Goal: Task Accomplishment & Management: Manage account settings

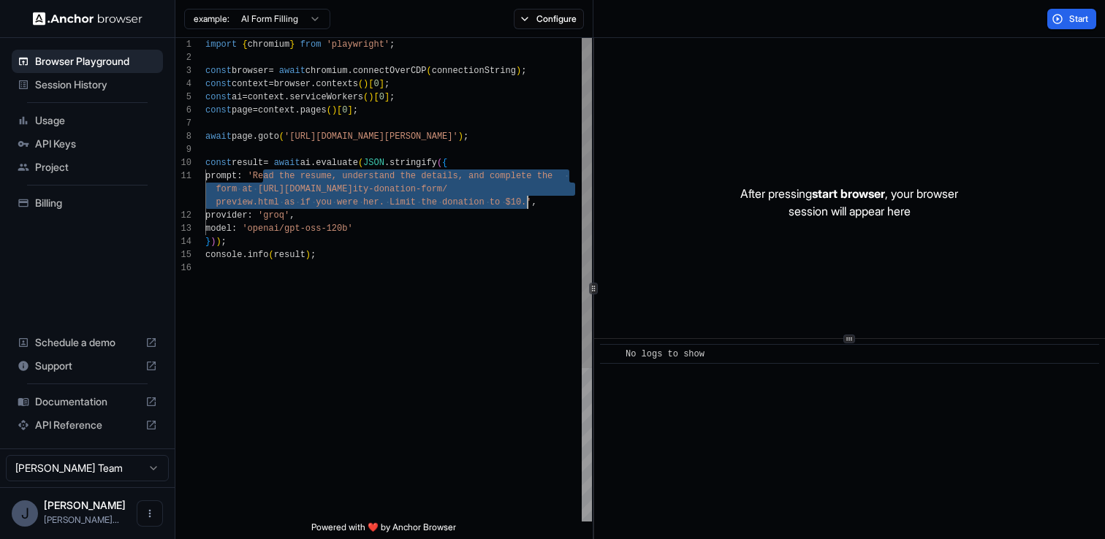
drag, startPoint x: 263, startPoint y: 175, endPoint x: 527, endPoint y: 203, distance: 265.9
click at [527, 203] on div "import { chromium } from 'playwright' ; const browser = await chromium . connec…" at bounding box center [398, 391] width 386 height 707
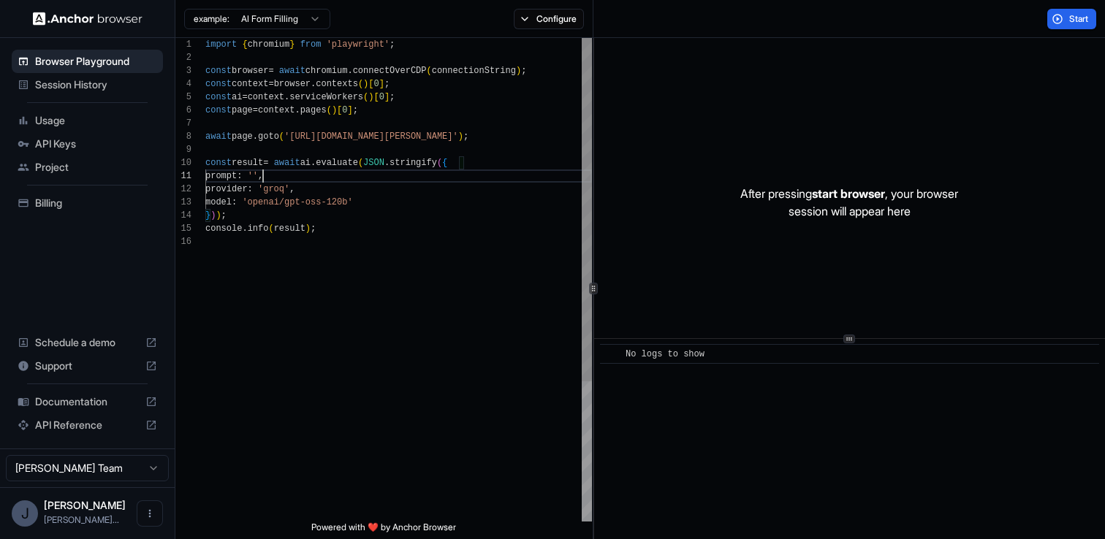
scroll to position [92, 0]
drag, startPoint x: 506, startPoint y: 135, endPoint x: 298, endPoint y: 137, distance: 208.2
click at [298, 137] on div "import { chromium } from 'playwright' ; const browser = await chromium . connec…" at bounding box center [398, 378] width 386 height 681
click at [291, 137] on div "import { chromium } from 'playwright' ; const browser = await chromium . connec…" at bounding box center [398, 378] width 386 height 681
drag, startPoint x: 293, startPoint y: 137, endPoint x: 502, endPoint y: 139, distance: 209.0
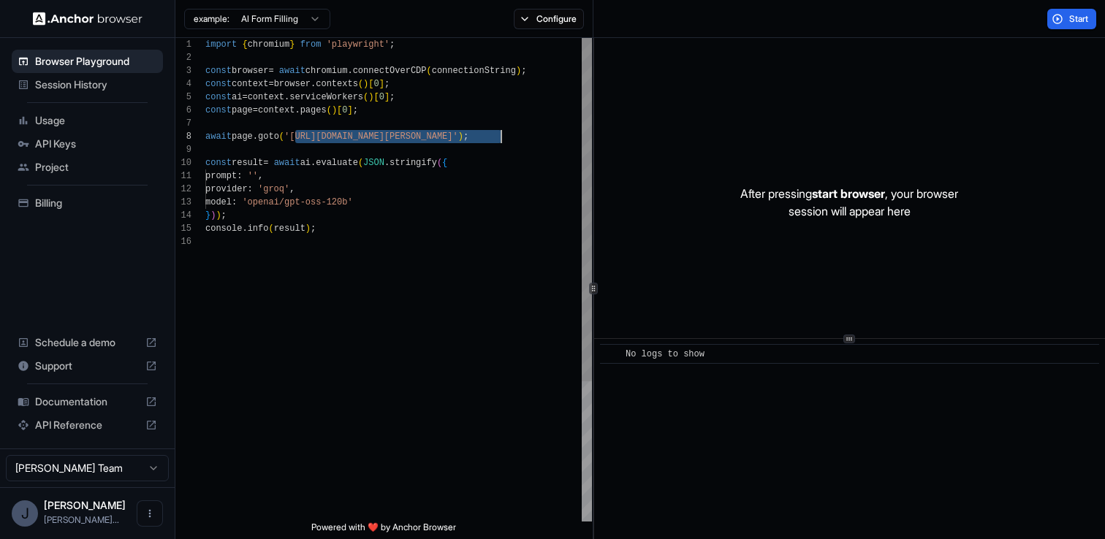
click at [502, 139] on div "import { chromium } from 'playwright' ; const browser = await chromium . connec…" at bounding box center [398, 378] width 386 height 681
click at [259, 174] on div "import { chromium } from 'playwright' ; const browser = await chromium . connec…" at bounding box center [398, 378] width 386 height 681
click at [266, 176] on div "import { chromium } from 'playwright' ; const browser = await chromium . connec…" at bounding box center [398, 378] width 386 height 681
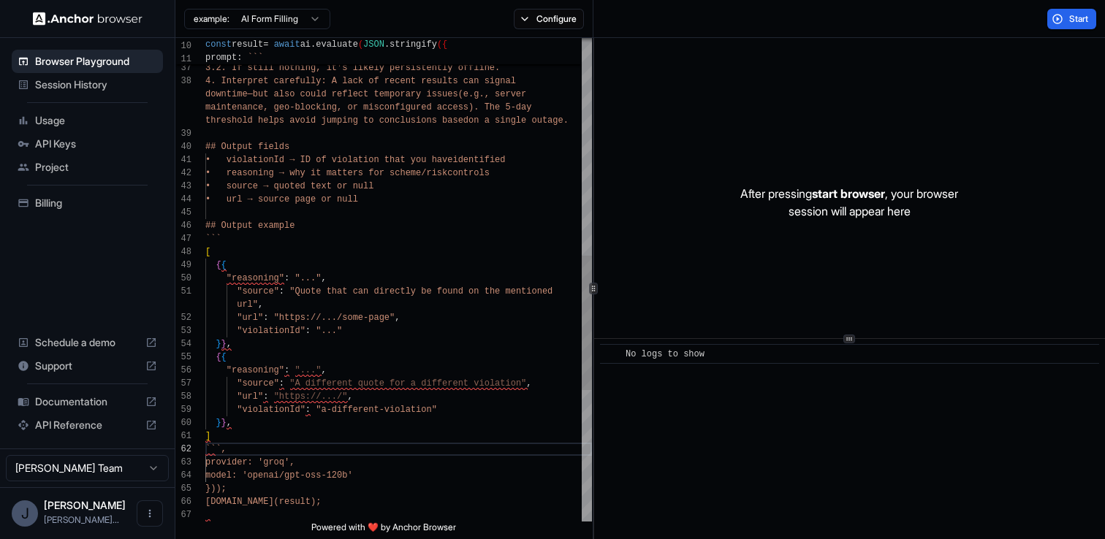
scroll to position [53, 0]
click at [262, 232] on div "3.1. If content from earlier days appears, the sit e is intermittently availabl…" at bounding box center [398, 125] width 386 height 1733
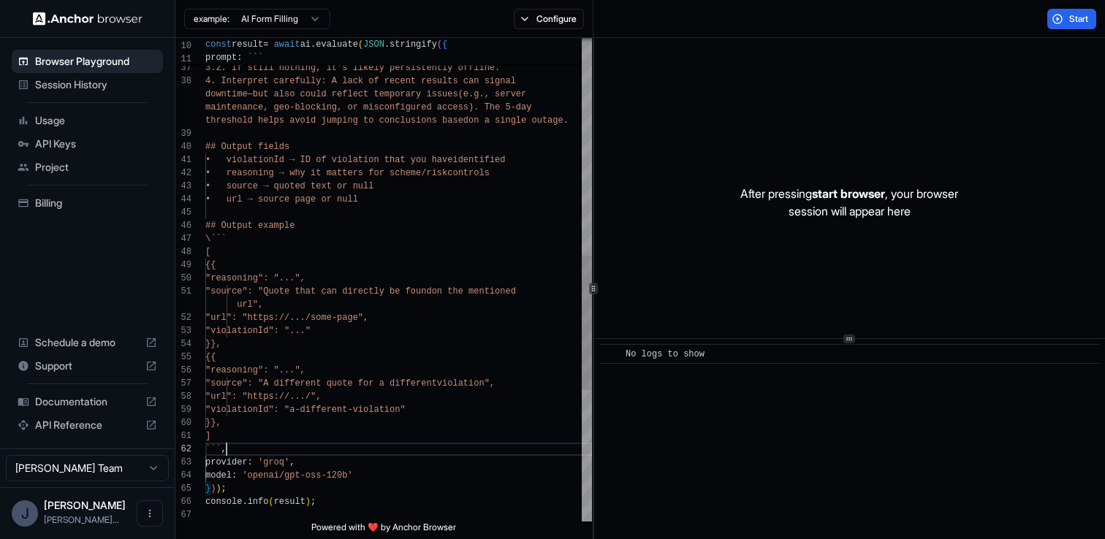
scroll to position [0, 0]
click at [224, 444] on div "3.1. If content from earlier days appears, the sit e is intermittently availabl…" at bounding box center [398, 125] width 386 height 1733
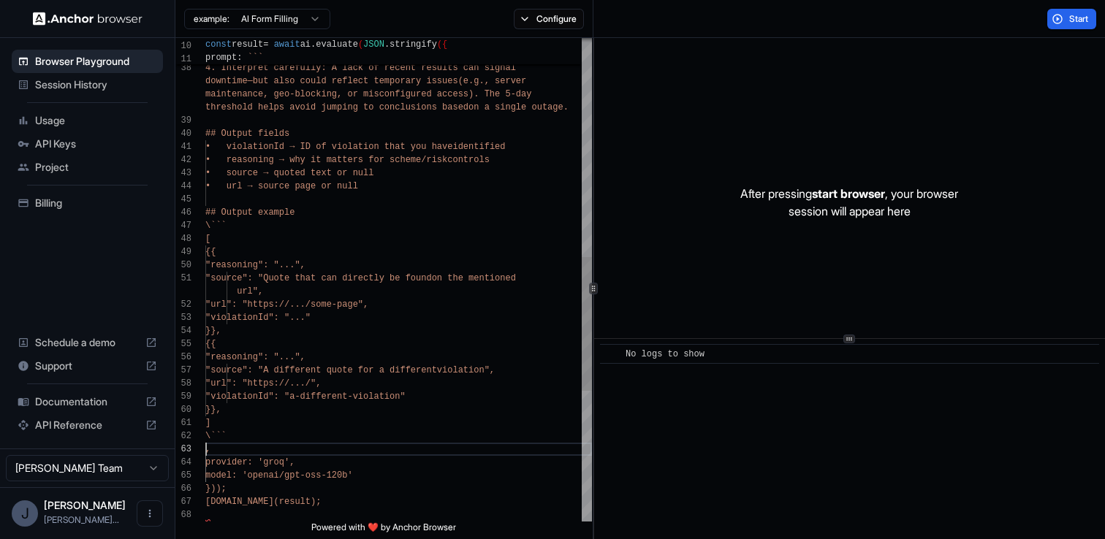
scroll to position [13, 0]
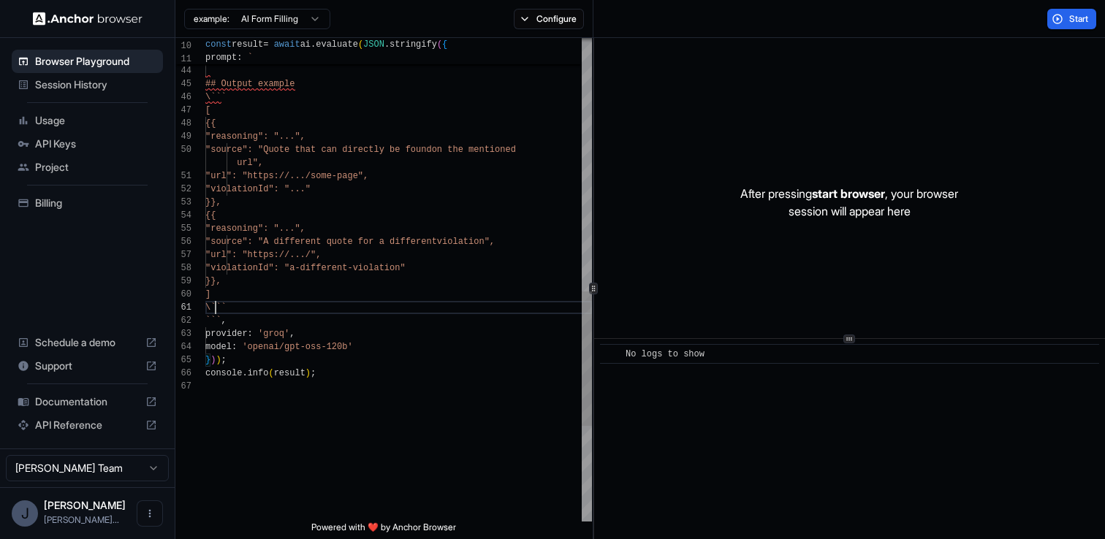
scroll to position [118, 0]
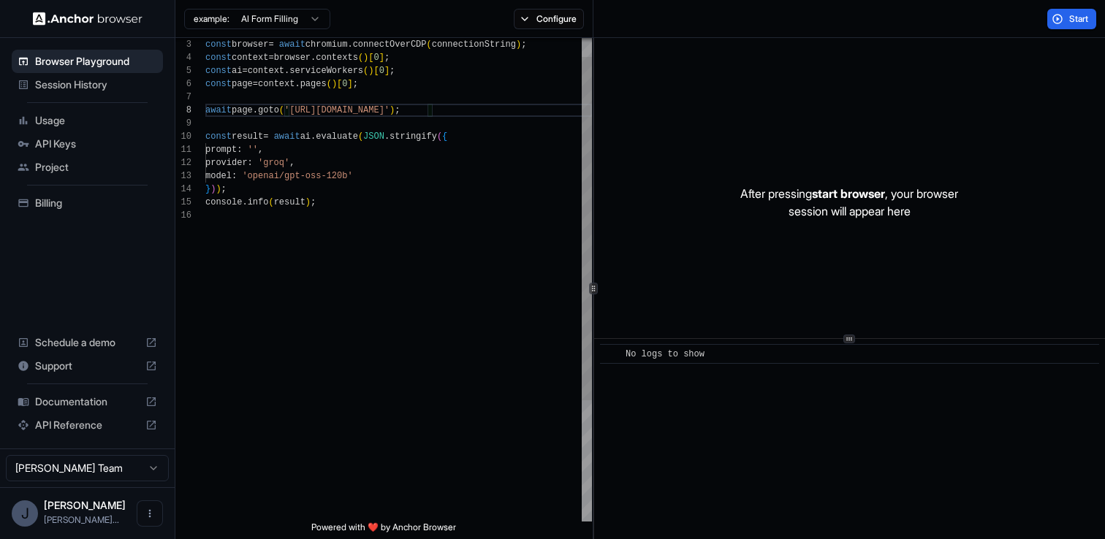
click at [263, 152] on div "provider : 'groq' , model : 'openai/gpt-oss-120b' } ) ) ; console . info ( resu…" at bounding box center [398, 352] width 386 height 681
drag, startPoint x: 423, startPoint y: 110, endPoint x: 297, endPoint y: 113, distance: 126.4
click at [297, 113] on div "provider : 'groq' , model : 'openai/gpt-oss-120b' } ) ) ; console . info ( resu…" at bounding box center [398, 352] width 386 height 681
click at [263, 149] on div "provider : 'groq' , model : 'openai/gpt-oss-120b' } ) ) ; console . info ( resu…" at bounding box center [398, 352] width 386 height 681
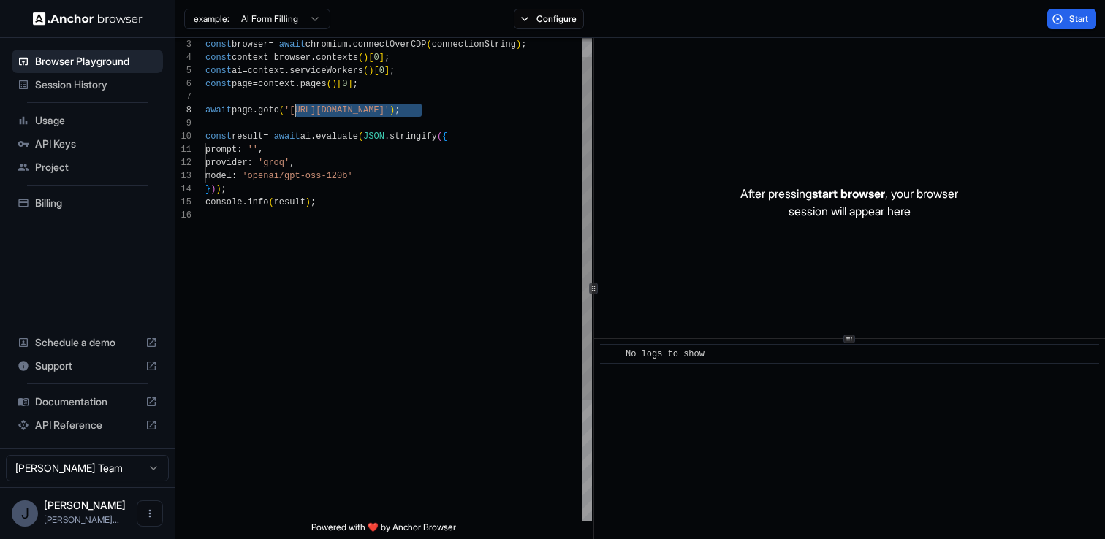
scroll to position [0, 0]
type textarea "**********"
click at [146, 427] on icon at bounding box center [151, 425] width 12 height 12
click at [83, 144] on span "API Keys" at bounding box center [96, 144] width 122 height 15
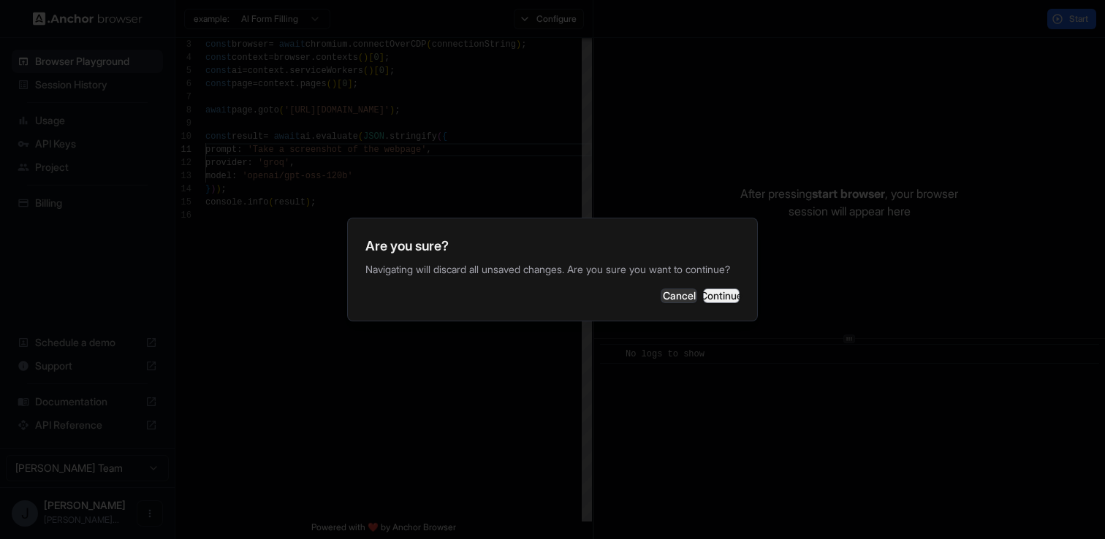
click at [718, 303] on button "Continue" at bounding box center [721, 296] width 37 height 15
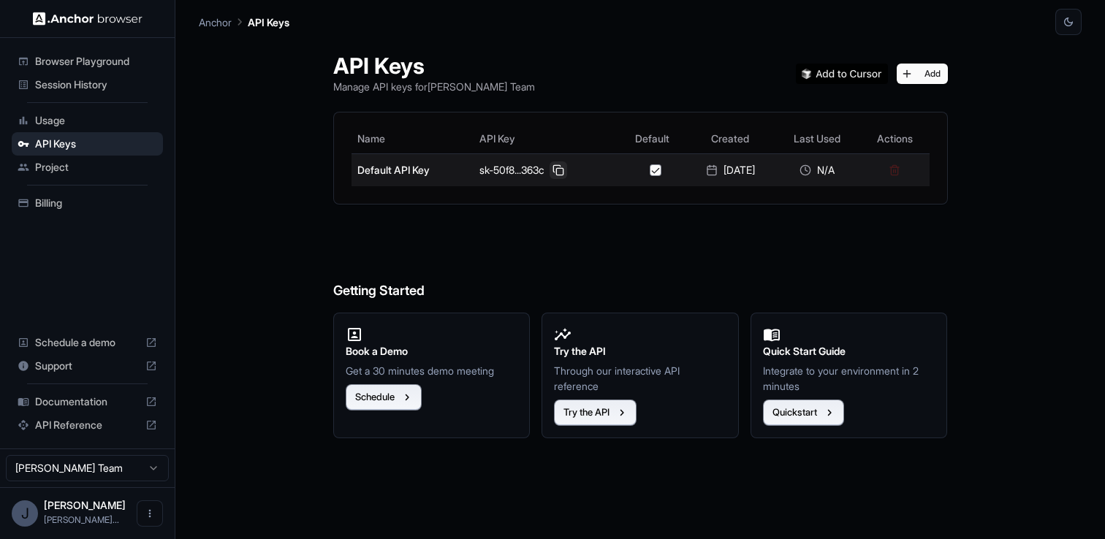
click at [556, 172] on button at bounding box center [558, 170] width 18 height 18
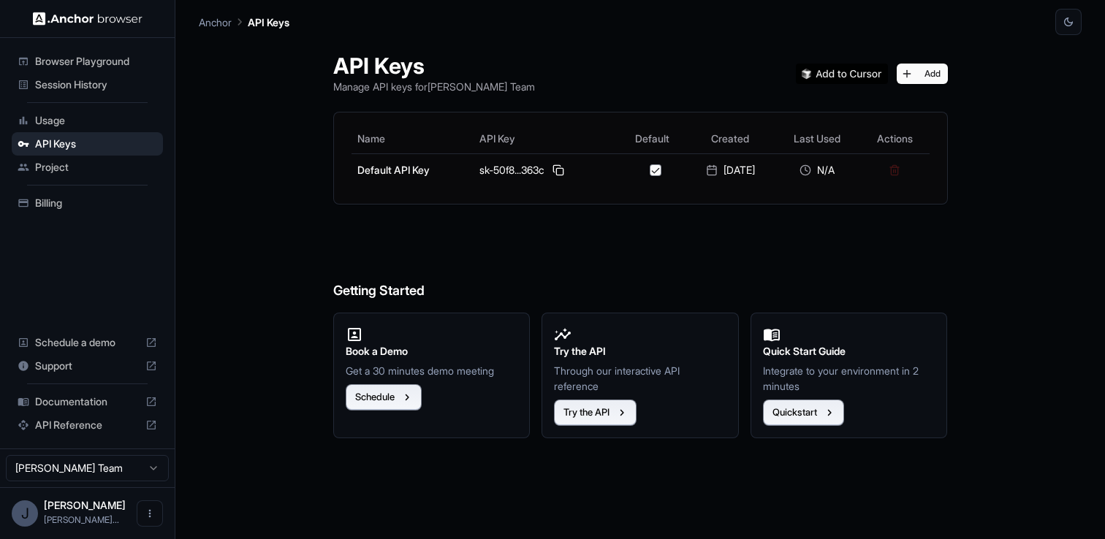
click at [87, 205] on span "Billing" at bounding box center [96, 203] width 122 height 15
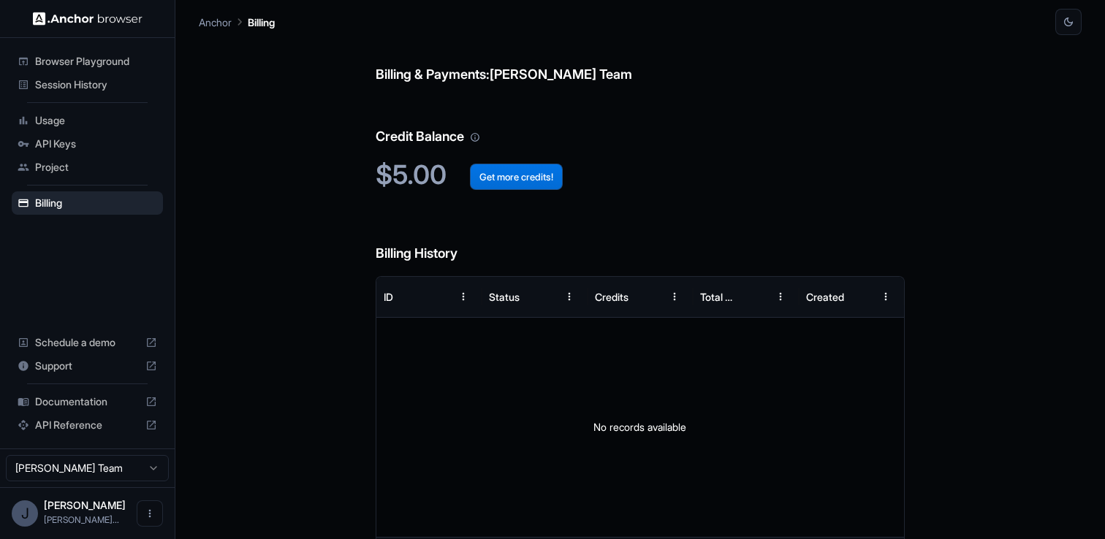
click at [518, 182] on button "Get more credits!" at bounding box center [516, 177] width 93 height 26
